Goal: Find specific page/section: Find specific page/section

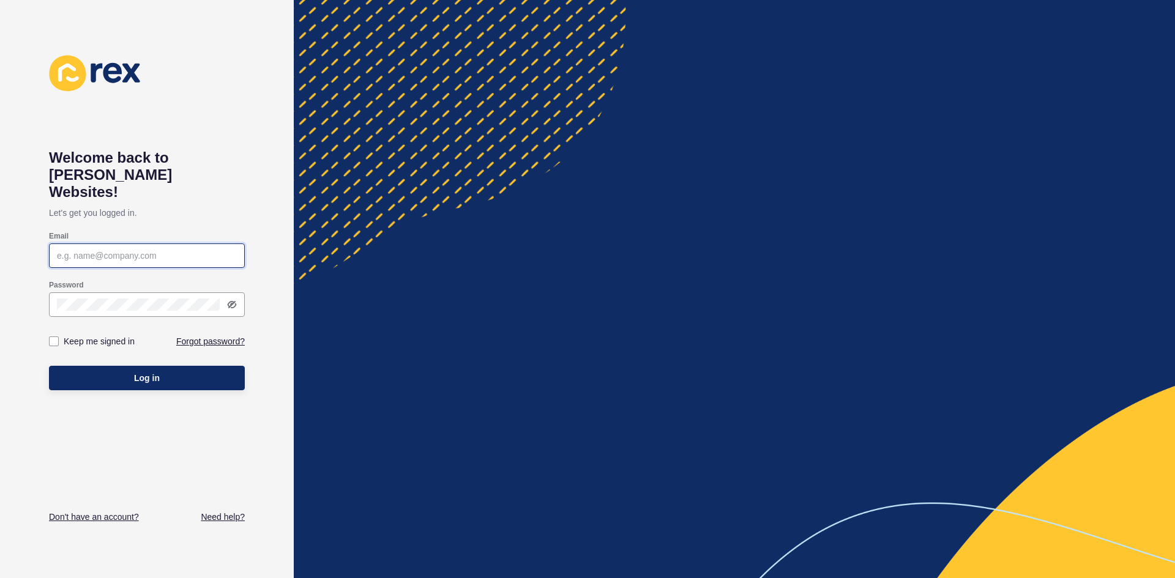
click at [125, 250] on input "Email" at bounding box center [147, 256] width 180 height 12
type input "[PERSON_NAME][EMAIL_ADDRESS][PERSON_NAME][DOMAIN_NAME]"
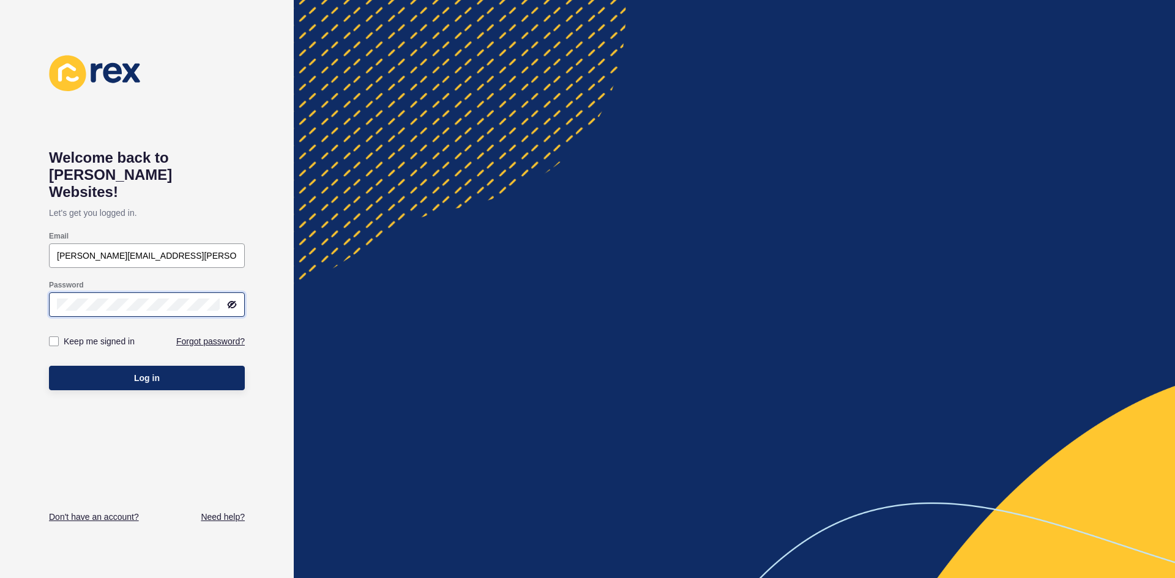
click at [49, 366] on button "Log in" at bounding box center [147, 378] width 196 height 24
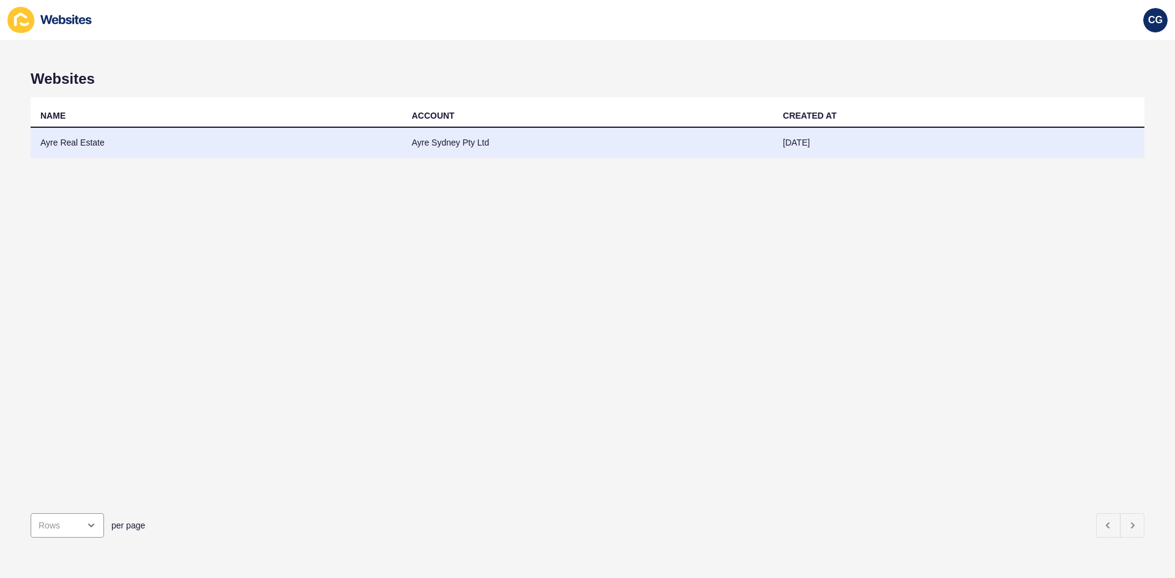
click at [715, 146] on td "Ayre Sydney Pty Ltd" at bounding box center [587, 143] width 371 height 30
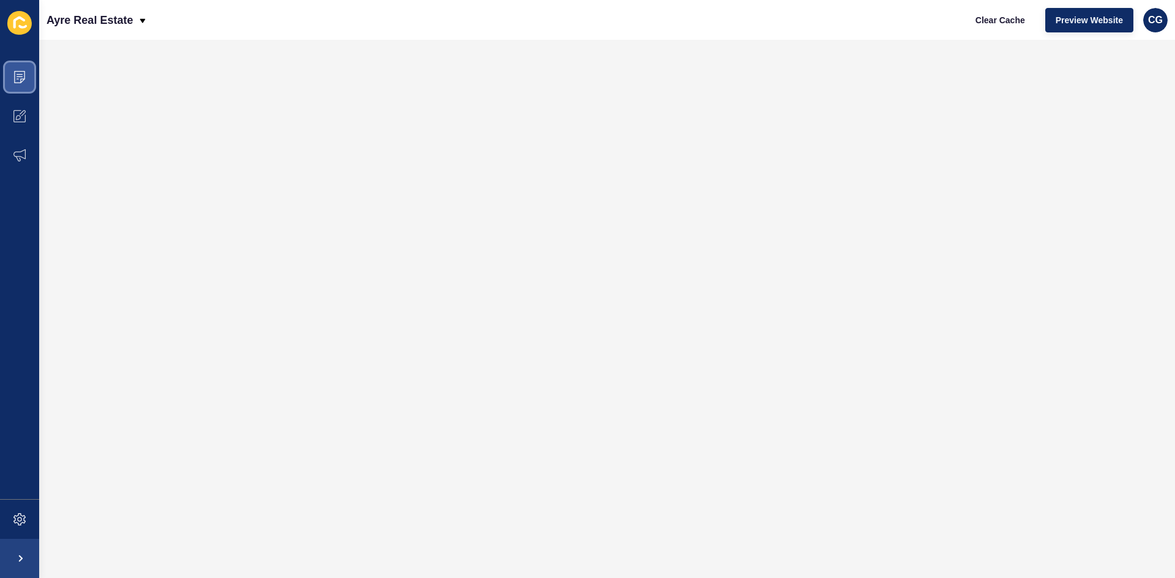
click at [10, 72] on span at bounding box center [19, 77] width 39 height 39
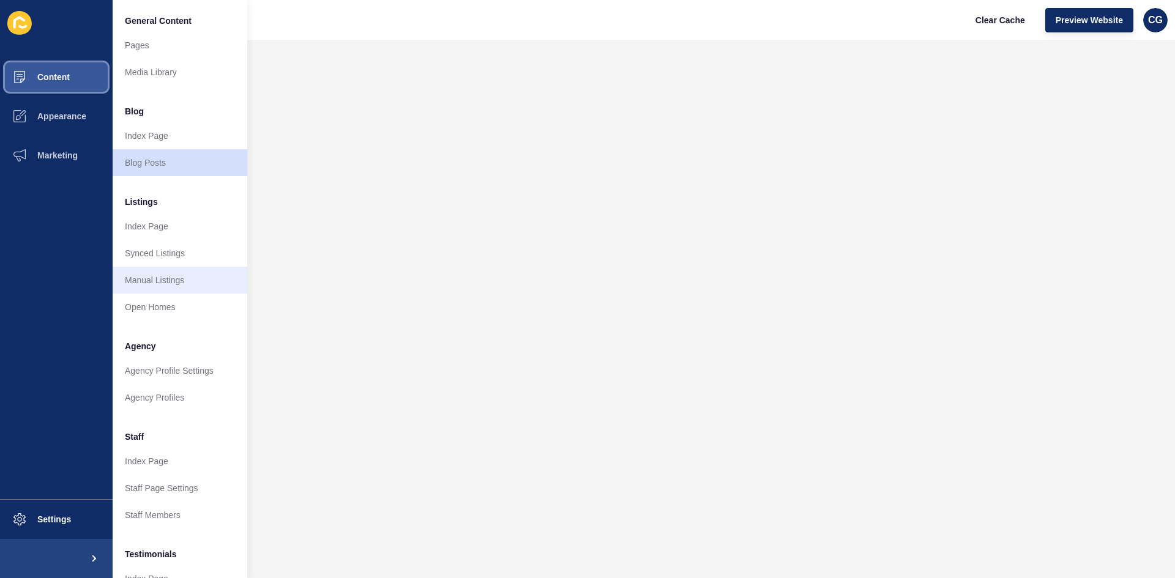
scroll to position [148, 0]
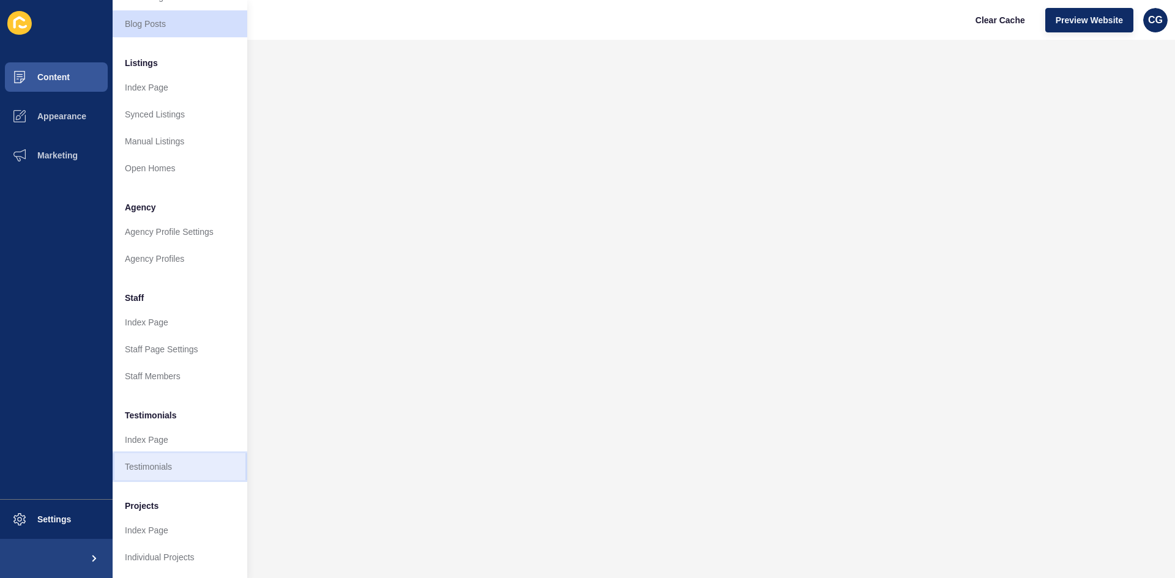
click at [158, 455] on link "Testimonials" at bounding box center [180, 466] width 135 height 27
